Goal: Ask a question

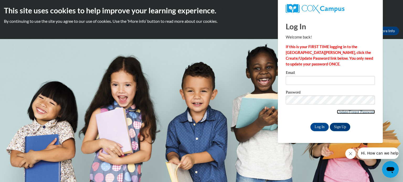
click at [342, 112] on link "Update/Forgot Password" at bounding box center [356, 112] width 38 height 4
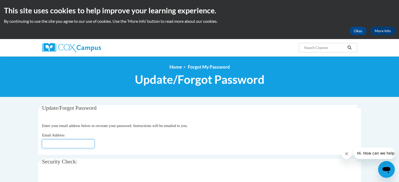
click at [74, 143] on input "Email Address" at bounding box center [68, 144] width 53 height 9
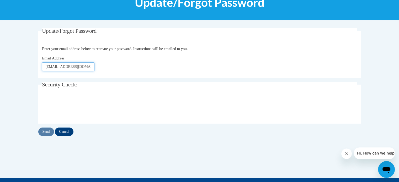
scroll to position [80, 0]
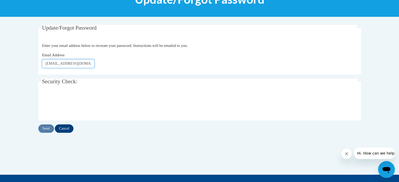
type input "[EMAIL_ADDRESS][DOMAIN_NAME]"
click at [47, 129] on input "Send" at bounding box center [46, 129] width 16 height 8
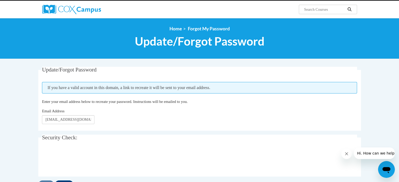
scroll to position [42, 0]
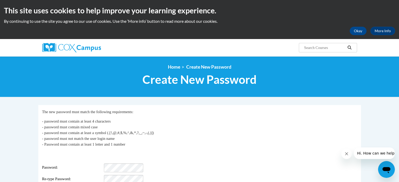
click at [225, 156] on div "Login: diacee1@gmail.com Password: Re-type Password:" at bounding box center [199, 168] width 315 height 33
click at [237, 146] on p "- password must contain at least 4 characters - password must contain mixed cas…" at bounding box center [199, 133] width 315 height 29
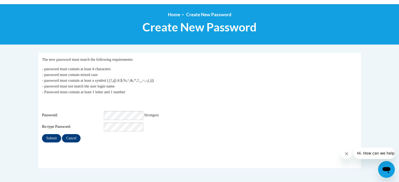
scroll to position [77, 0]
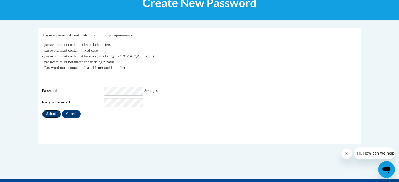
click at [53, 110] on input "Submit" at bounding box center [51, 114] width 19 height 8
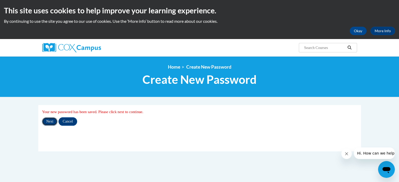
click at [50, 120] on input "Next" at bounding box center [49, 122] width 15 height 8
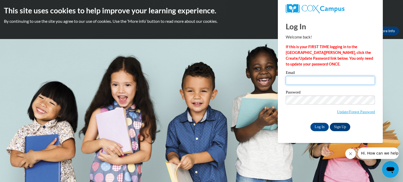
click at [331, 80] on input "Email" at bounding box center [330, 80] width 89 height 9
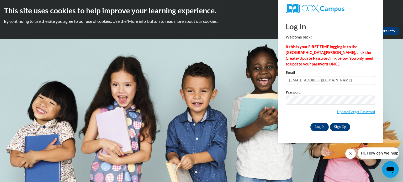
type input "[EMAIL_ADDRESS][DOMAIN_NAME]"
click at [320, 128] on input "Log In" at bounding box center [320, 127] width 18 height 8
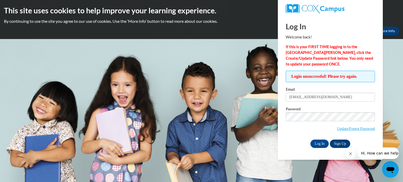
click at [295, 134] on span "Update/Forgot Password" at bounding box center [330, 124] width 89 height 22
click at [319, 145] on input "Log In" at bounding box center [320, 144] width 18 height 8
click at [375, 155] on span "Hi. How can we help?" at bounding box center [380, 154] width 39 height 4
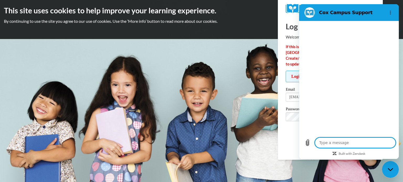
type textarea "x"
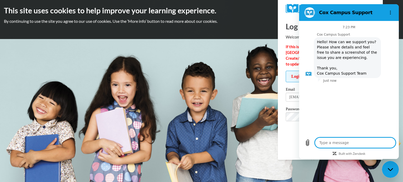
type textarea "u"
type textarea "x"
type textarea "us"
type textarea "x"
type textarea "u"
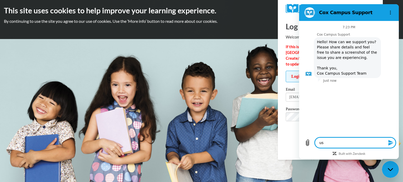
type textarea "x"
type textarea "u"
type textarea "x"
type textarea "un"
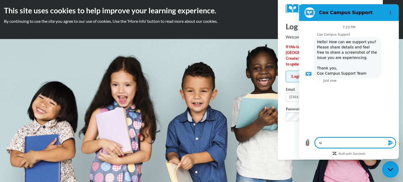
type textarea "x"
type textarea "una"
type textarea "x"
type textarea "unab"
type textarea "x"
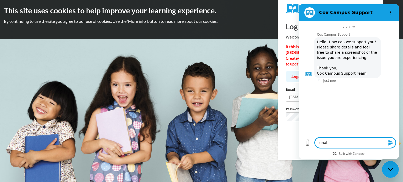
type textarea "unabl"
type textarea "x"
type textarea "unable"
type textarea "x"
type textarea "unable"
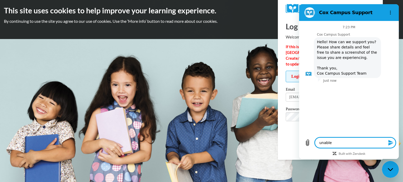
type textarea "x"
type textarea "unable t"
type textarea "x"
type textarea "unable to"
type textarea "x"
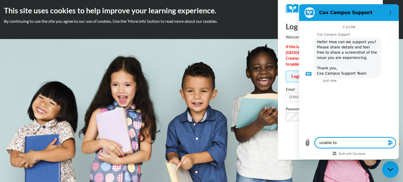
type textarea "unable to"
type textarea "x"
type textarea "unable to s"
type textarea "x"
type textarea "unable to si"
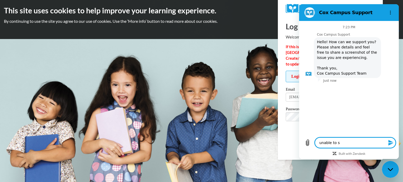
type textarea "x"
type textarea "unable to sig"
type textarea "x"
type textarea "unable to sign"
type textarea "x"
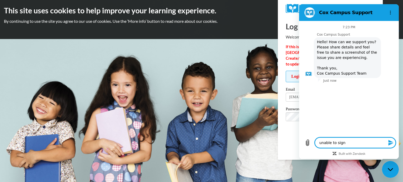
type textarea "unable to sign"
type textarea "x"
type textarea "unable to sign i"
type textarea "x"
type textarea "unable to sign in"
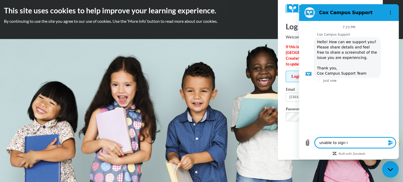
type textarea "x"
type textarea "unable to sign in"
type textarea "x"
type textarea "unable to sign in u"
type textarea "x"
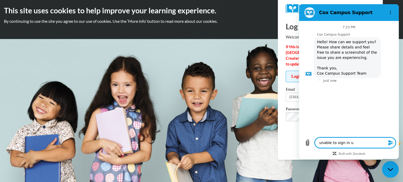
type textarea "unable to sign in us"
type textarea "x"
type textarea "unable to sign in usi"
type textarea "x"
type textarea "unable to sign in usin"
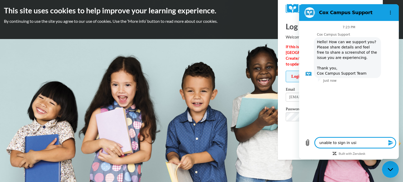
type textarea "x"
type textarea "unable to sign in using"
type textarea "x"
type textarea "unable to sign in using"
type textarea "x"
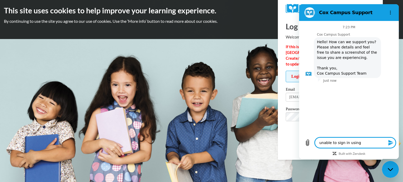
type textarea "unable to sign in using t"
type textarea "x"
type textarea "unable to sign in using th"
type textarea "x"
type textarea "unable to sign in using the"
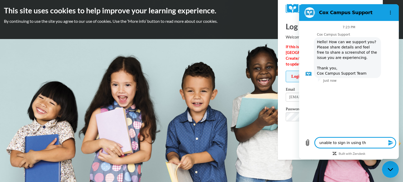
type textarea "x"
type textarea "unable to sign in using the"
type textarea "x"
type textarea "unable to sign in using the l"
type textarea "x"
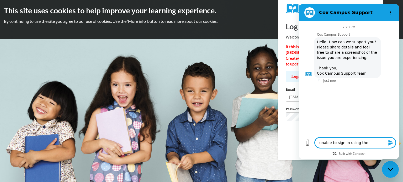
type textarea "unable to sign in using the li"
type textarea "x"
type textarea "unable to sign in using the lin"
type textarea "x"
type textarea "unable to sign in using the link"
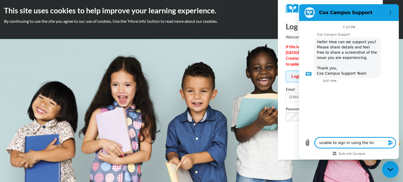
type textarea "x"
type textarea "unable to sign in using the link"
type textarea "x"
type textarea "unable to sign in using the link t"
type textarea "x"
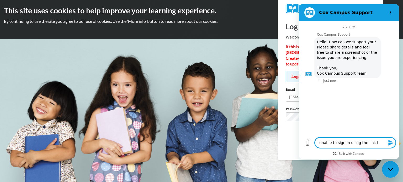
type textarea "unable to sign in using the link to"
type textarea "x"
type textarea "unable to sign in using the link to"
type textarea "x"
type textarea "unable to sign in using the link to c"
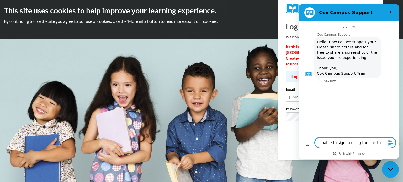
type textarea "x"
type textarea "unable to sign in using the link to cr"
type textarea "x"
type textarea "unable to sign in using the link to cre"
type textarea "x"
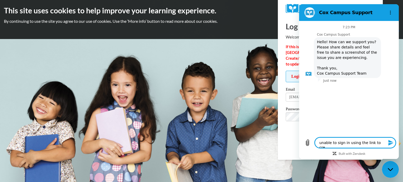
type textarea "unable to sign in using the link to crea"
type textarea "x"
type textarea "unable to sign in using the link to creat"
type textarea "x"
type textarea "unable to sign in using the link to creat"
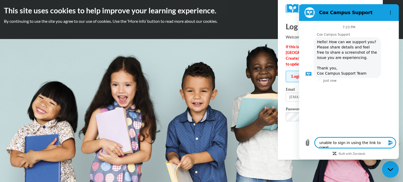
type textarea "x"
type textarea "unable to sign in using the link to creat n"
type textarea "x"
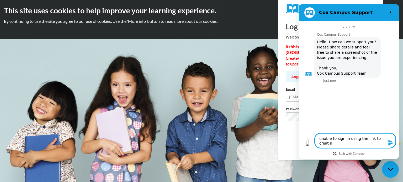
type textarea "unable to sign in using the link to creat ne"
type textarea "x"
type textarea "unable to sign in using the link to creat new"
type textarea "x"
type textarea "unable to sign in using the link to creat new"
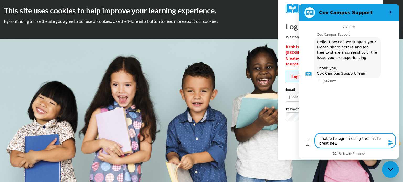
type textarea "x"
type textarea "unable to sign in using the link to creat new p"
type textarea "x"
type textarea "unable to sign in using the link to creat new pa"
type textarea "x"
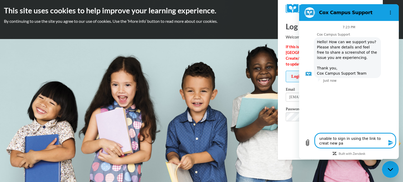
type textarea "unable to sign in using the link to creat new pas"
type textarea "x"
type textarea "unable to sign in using the link to creat new pass"
type textarea "x"
type textarea "unable to sign in using the link to creat new passw"
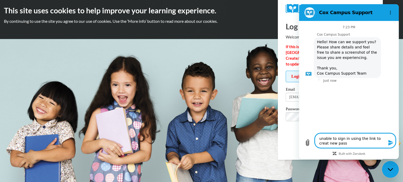
type textarea "x"
type textarea "unable to sign in using the link to creat new passwo"
type textarea "x"
type textarea "unable to sign in using the link to creat new passwor"
type textarea "x"
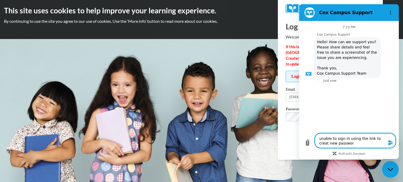
type textarea "unable to sign in using the link to creat new password"
type textarea "x"
type textarea "unable to sign in using the link to creat new password."
type textarea "x"
click at [384, 140] on textarea "unable to sign in using the link to creat new password." at bounding box center [355, 141] width 81 height 15
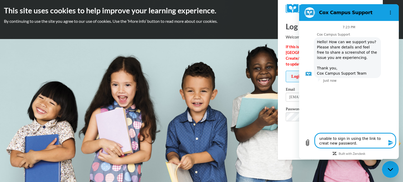
type textarea "unable to sign in using the link to creat enew password."
type textarea "x"
type textarea "unable to sign in using the link to creat eenew password."
type textarea "x"
type textarea "unable to sign in using the link to creat enew password."
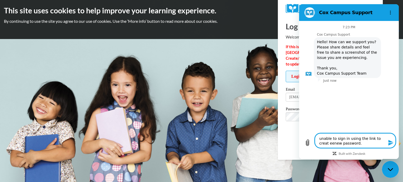
type textarea "x"
type textarea "unable to sign in using the link to creat new password."
type textarea "x"
click at [383, 138] on textarea "unable to sign in using the link to creat new password." at bounding box center [355, 141] width 81 height 15
type textarea "unable to sign in using the link to create new password."
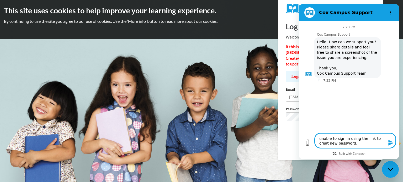
type textarea "x"
type textarea "unable to sign in using the link to create new password."
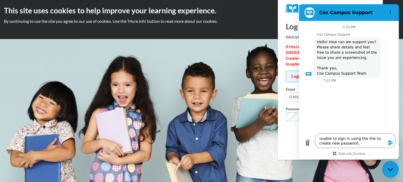
click at [388, 142] on icon "Send message" at bounding box center [391, 143] width 6 height 6
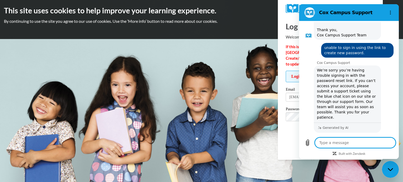
scroll to position [96, 0]
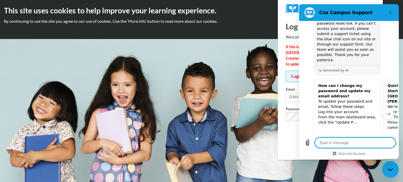
type textarea "x"
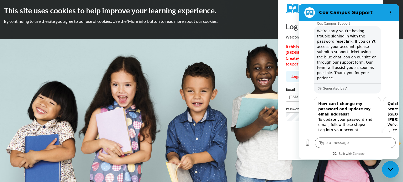
scroll to position [67, 0]
